Goal: Information Seeking & Learning: Check status

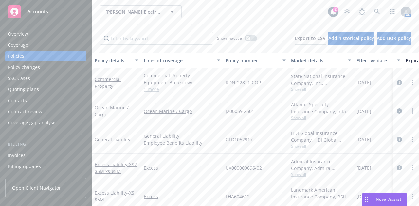
scroll to position [67, 0]
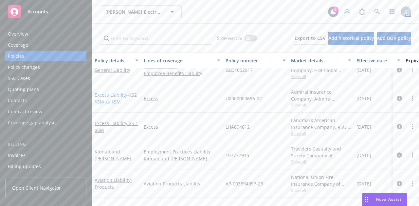
click at [105, 94] on link "Excess Liability - XS2 $5M xs $5M" at bounding box center [116, 98] width 42 height 13
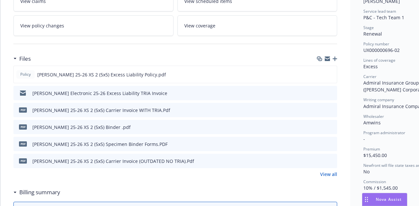
scroll to position [130, 0]
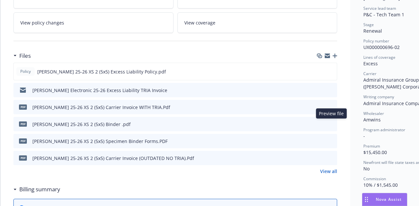
click at [333, 122] on icon "preview file" at bounding box center [331, 124] width 6 height 5
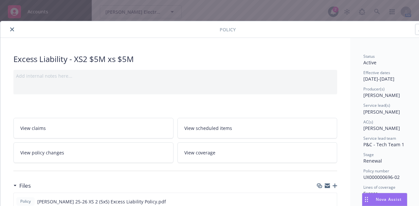
click at [11, 29] on icon "close" at bounding box center [12, 29] width 4 height 4
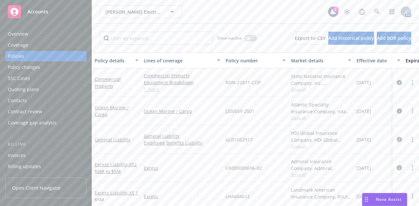
click at [202, 17] on div "[PERSON_NAME] Electronic Inc. [PERSON_NAME] Electronic Inc." at bounding box center [214, 11] width 228 height 13
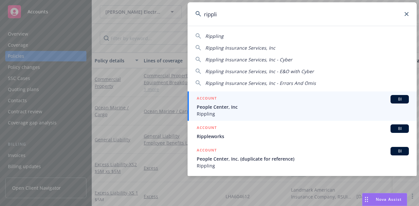
type input "rippli"
